Goal: Find specific page/section: Find specific page/section

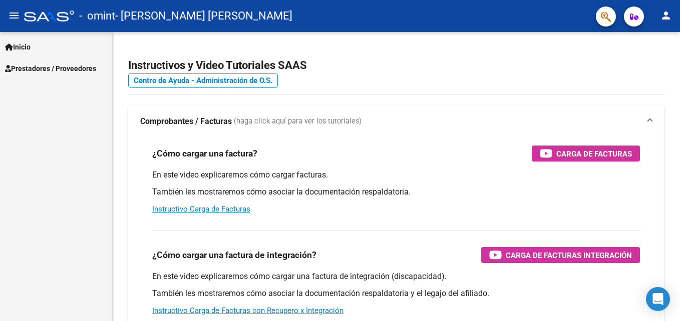
click at [66, 76] on link "Prestadores / Proveedores" at bounding box center [56, 69] width 112 height 22
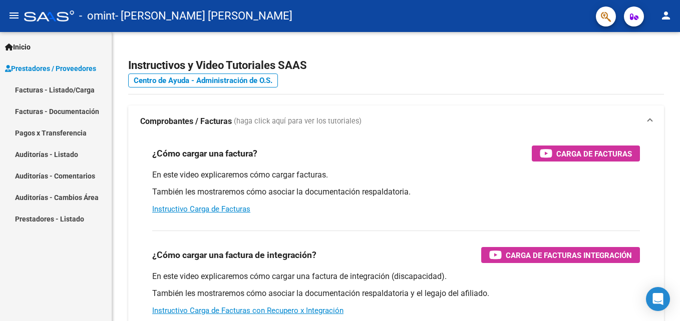
click at [78, 105] on link "Facturas - Documentación" at bounding box center [56, 112] width 112 height 22
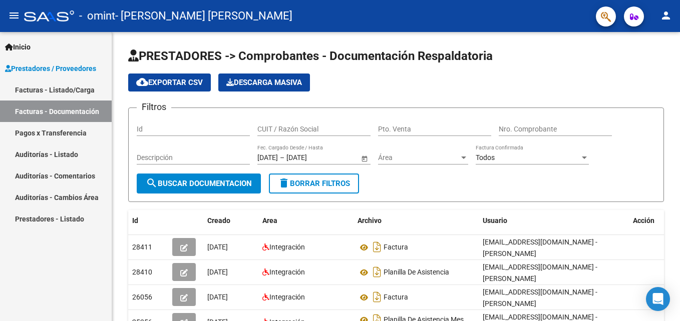
click at [89, 88] on link "Facturas - Listado/Carga" at bounding box center [56, 90] width 112 height 22
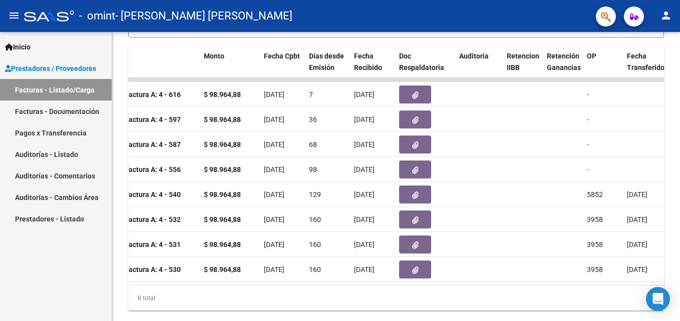
scroll to position [0, 383]
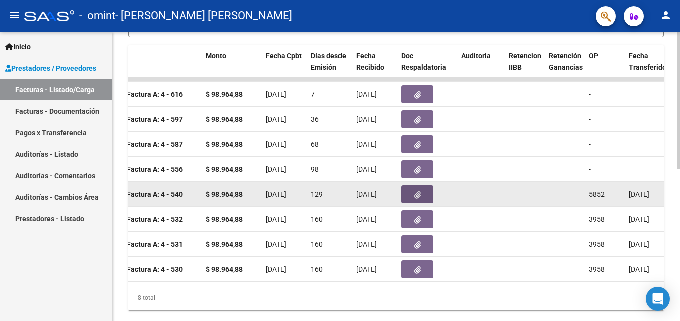
click at [408, 198] on button "button" at bounding box center [417, 195] width 32 height 18
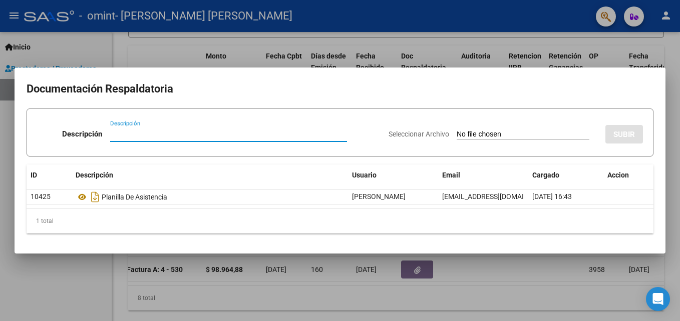
click at [491, 272] on div at bounding box center [340, 160] width 680 height 321
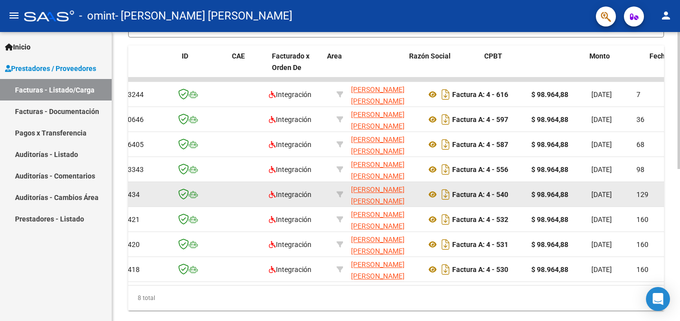
scroll to position [0, 0]
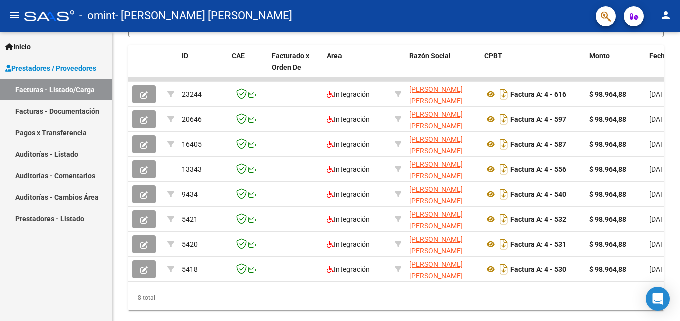
click at [84, 137] on link "Pagos x Transferencia" at bounding box center [56, 133] width 112 height 22
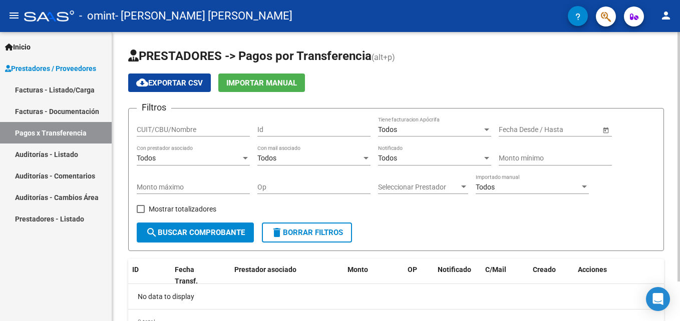
click at [189, 84] on span "cloud_download Exportar CSV" at bounding box center [169, 83] width 67 height 9
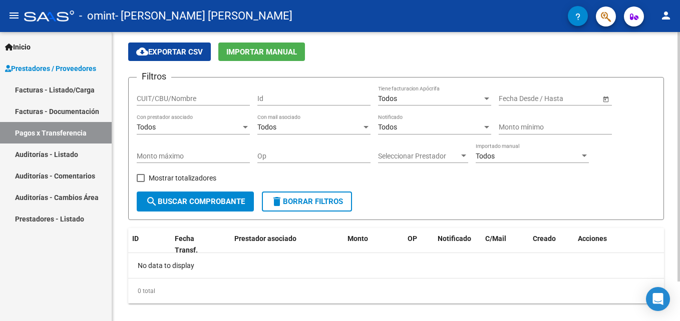
scroll to position [46, 0]
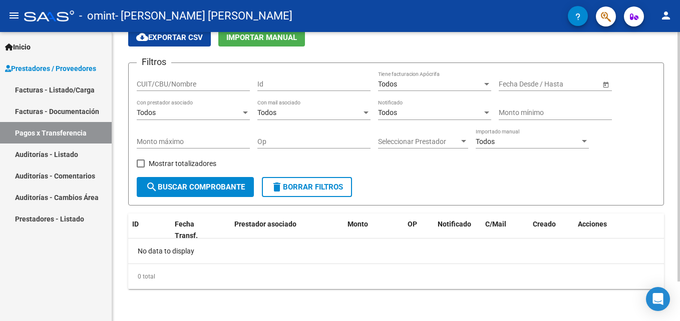
click at [423, 190] on form "Filtros CUIT/CBU/Nombre Id Todos Tiene facturacion Apócrifa Fecha inicio – Fech…" at bounding box center [396, 134] width 536 height 143
click at [292, 31] on mat-toolbar "menu - omint - [PERSON_NAME] [PERSON_NAME] person" at bounding box center [340, 16] width 680 height 32
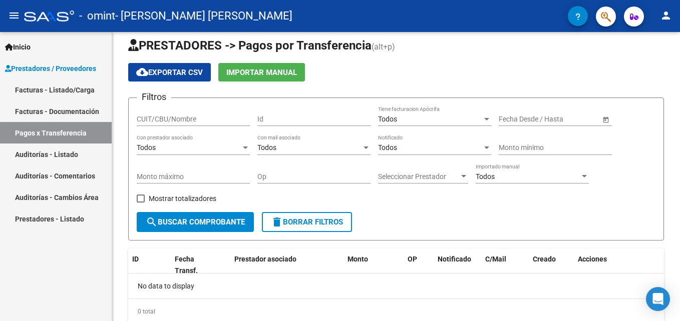
scroll to position [7, 0]
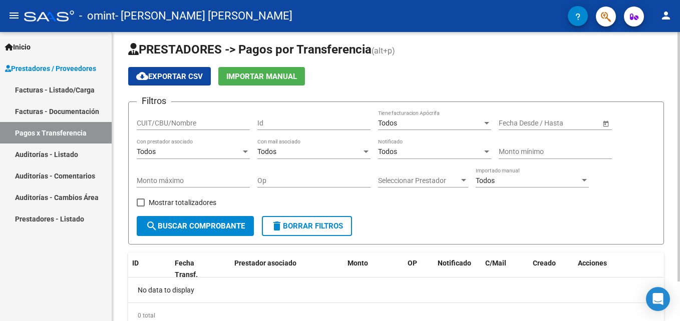
click at [216, 121] on input "CUIT/CBU/Nombre" at bounding box center [193, 123] width 113 height 9
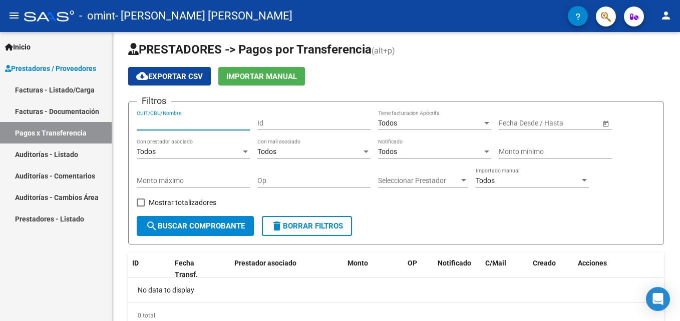
click at [78, 112] on link "Facturas - Documentación" at bounding box center [56, 112] width 112 height 22
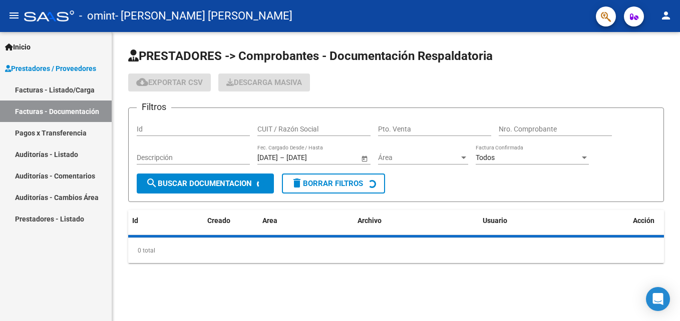
click at [84, 90] on link "Facturas - Listado/Carga" at bounding box center [56, 90] width 112 height 22
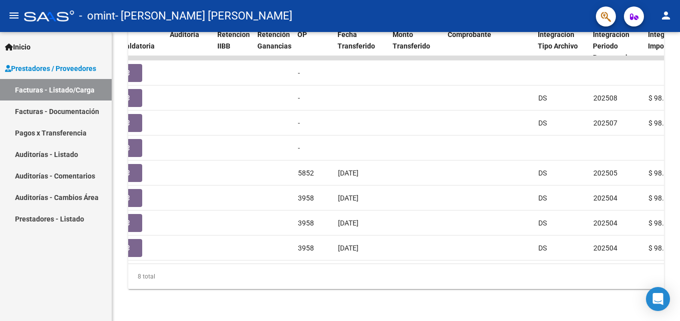
scroll to position [0, 673]
